Goal: Transaction & Acquisition: Purchase product/service

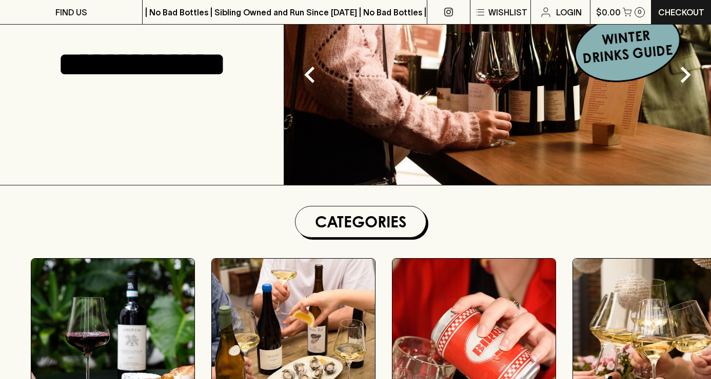
scroll to position [315, 0]
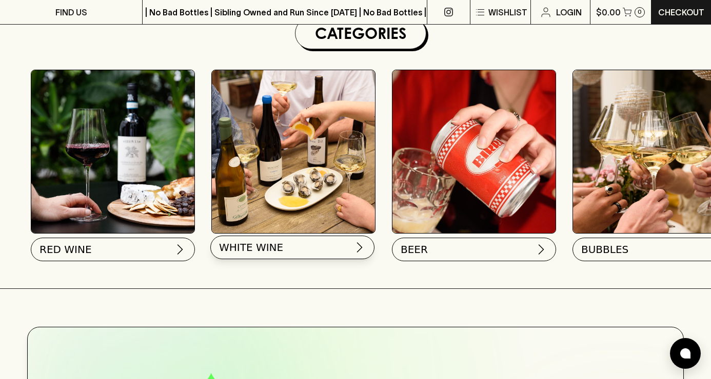
click at [284, 248] on button "WHITE WINE" at bounding box center [292, 248] width 164 height 24
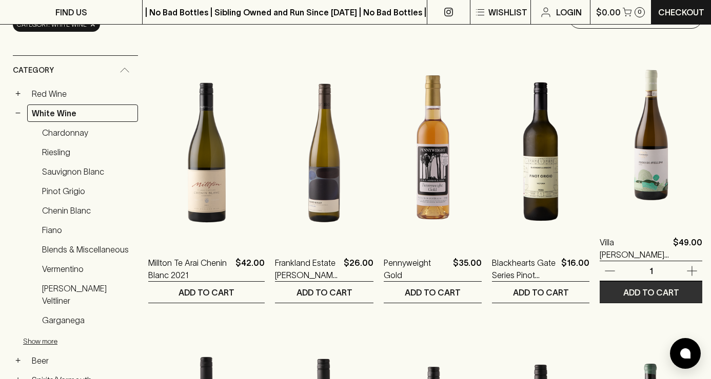
scroll to position [55, 0]
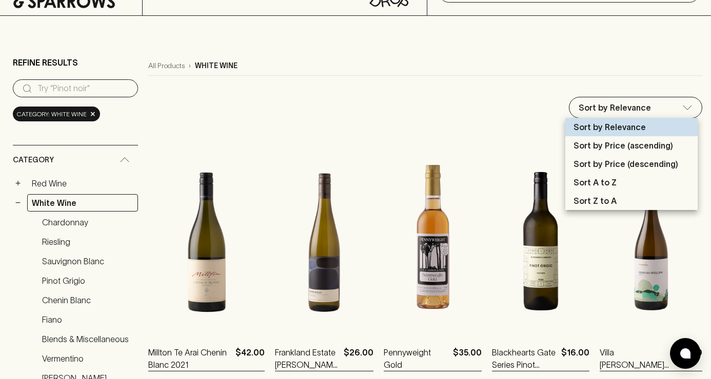
click at [645, 144] on p "Sort by Price (ascending)" at bounding box center [622, 145] width 99 height 12
type input "price:asc"
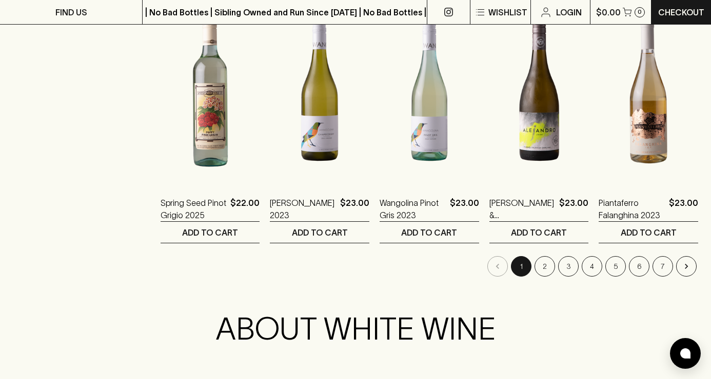
scroll to position [1024, 0]
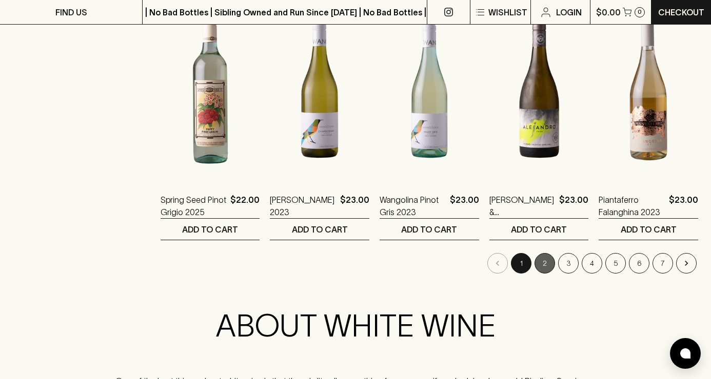
click at [546, 266] on button "2" at bounding box center [544, 263] width 21 height 21
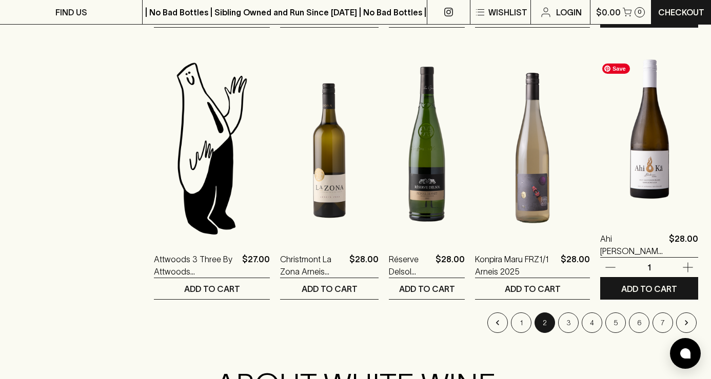
scroll to position [968, 0]
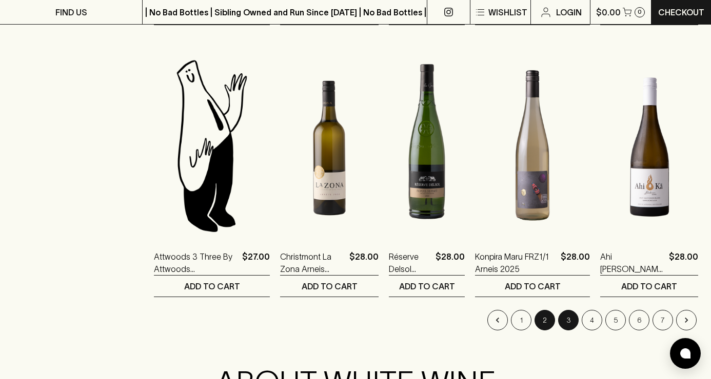
click at [570, 325] on button "3" at bounding box center [568, 320] width 21 height 21
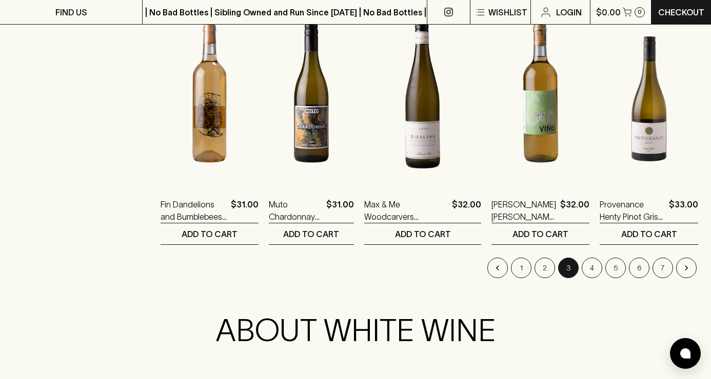
scroll to position [1019, 0]
click at [548, 272] on button "2" at bounding box center [544, 268] width 21 height 21
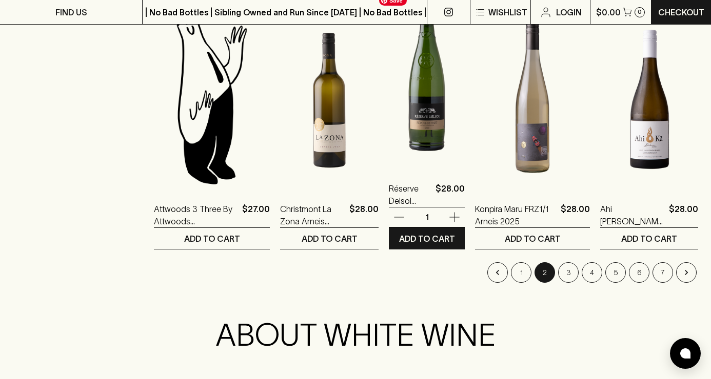
scroll to position [1019, 0]
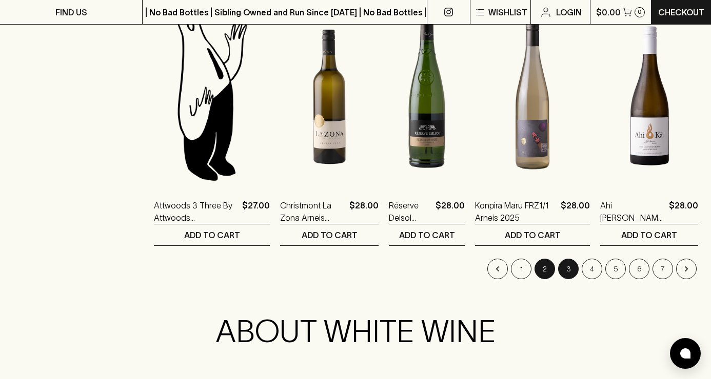
click at [568, 266] on button "3" at bounding box center [568, 269] width 21 height 21
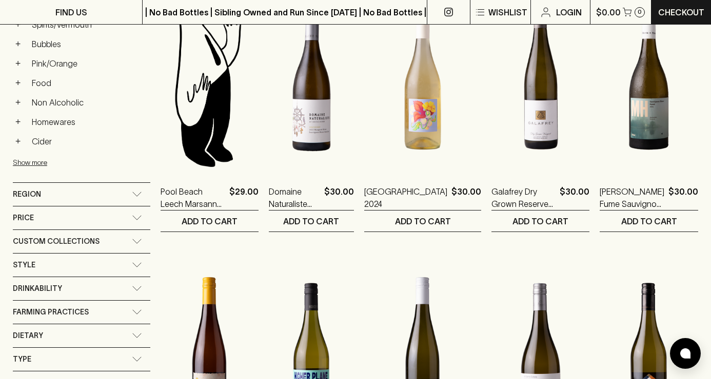
scroll to position [305, 0]
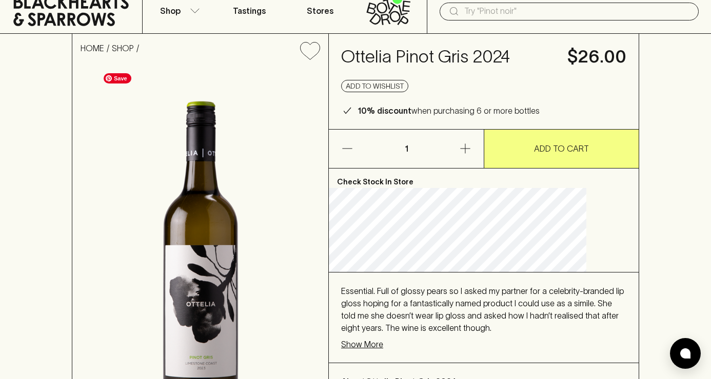
scroll to position [43, 0]
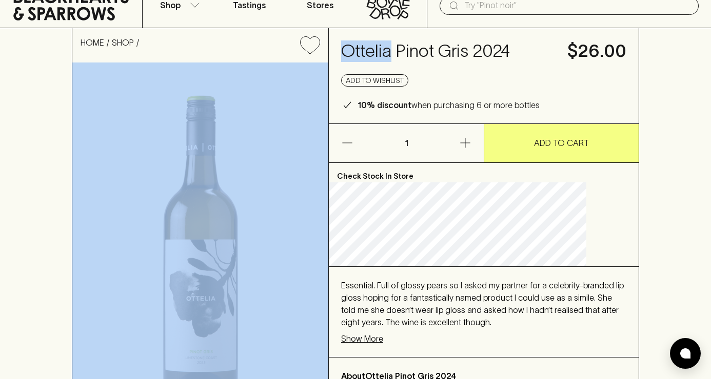
drag, startPoint x: 413, startPoint y: 51, endPoint x: 319, endPoint y: 45, distance: 94.0
click at [319, 45] on div "HOME SHOP Ottelia Pinot Gris 2024 $26.00 Add to wishlist 10% discount when purc…" at bounding box center [355, 240] width 567 height 424
click at [371, 49] on h4 "Ottelia Pinot Gris 2024" at bounding box center [448, 52] width 214 height 22
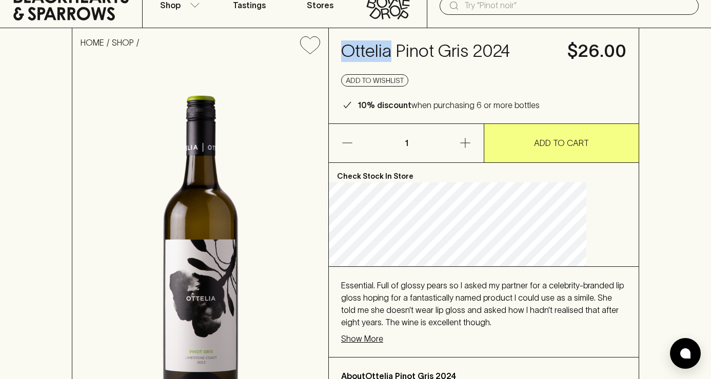
click at [371, 49] on h4 "Ottelia Pinot Gris 2024" at bounding box center [448, 52] width 214 height 22
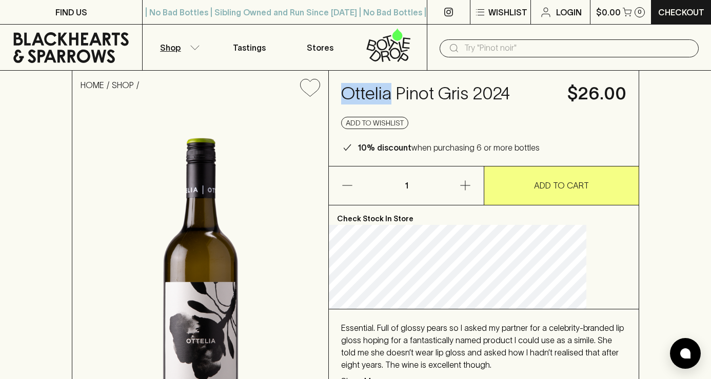
click at [191, 48] on icon "button" at bounding box center [195, 47] width 10 height 5
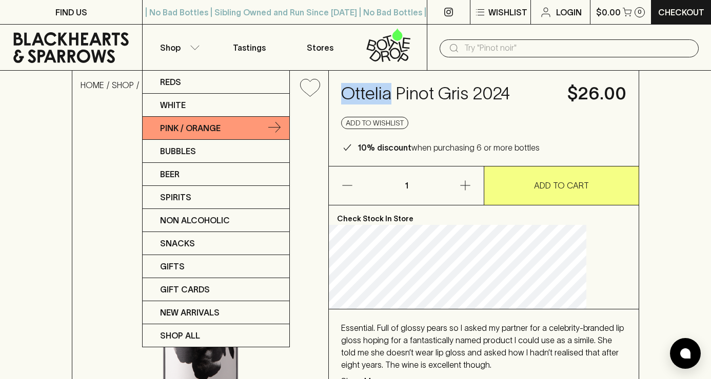
click at [197, 128] on p "Pink / Orange" at bounding box center [190, 128] width 61 height 12
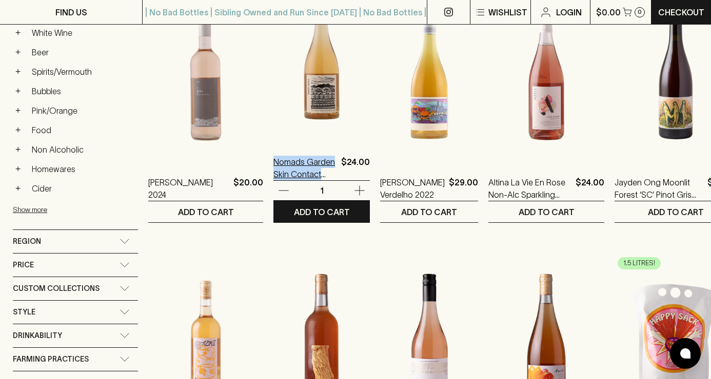
scroll to position [224, 0]
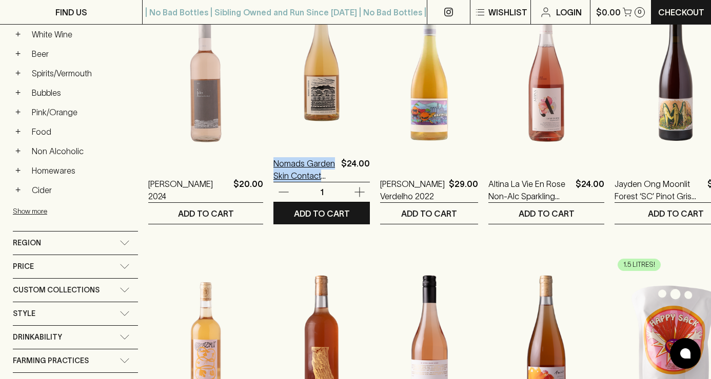
click at [313, 158] on p "Nomads Garden Skin Contact Field Blend 2023" at bounding box center [305, 169] width 64 height 25
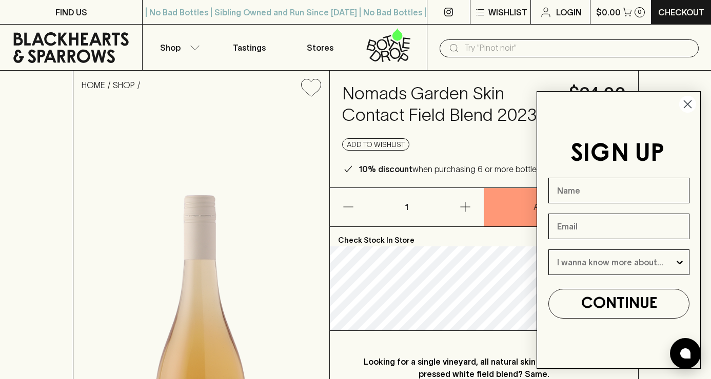
click at [316, 186] on img at bounding box center [201, 339] width 256 height 469
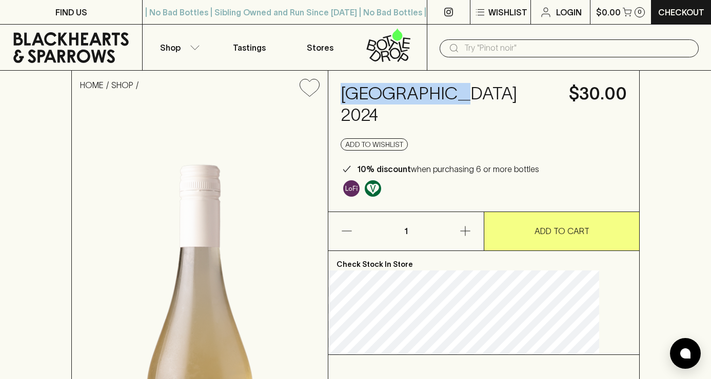
drag, startPoint x: 448, startPoint y: 92, endPoint x: 361, endPoint y: 90, distance: 86.2
click at [361, 90] on h4 "[GEOGRAPHIC_DATA] 2024" at bounding box center [448, 104] width 216 height 43
copy h4 "[GEOGRAPHIC_DATA]"
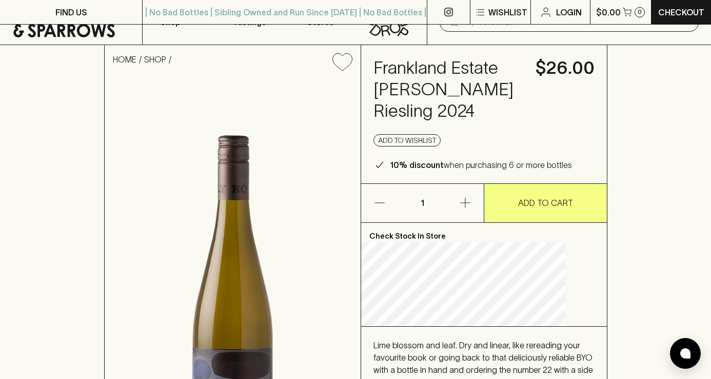
scroll to position [24, 0]
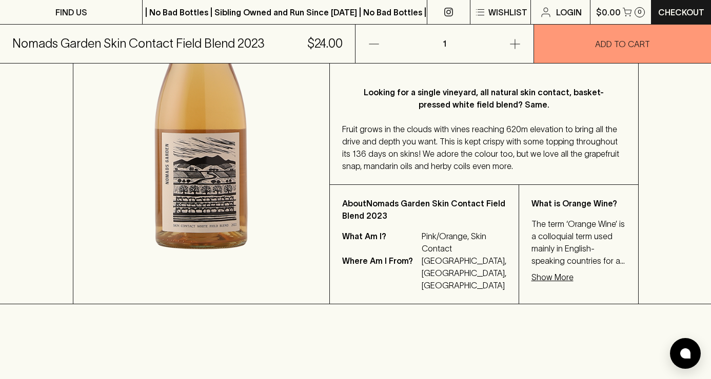
scroll to position [277, 0]
